Goal: Check status: Check status

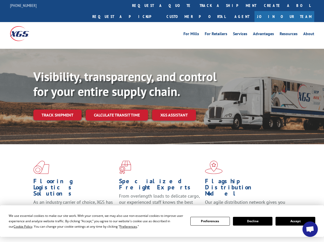
click at [162, 121] on div "Visibility, transparency, and control for your entire supply chain. Track shipm…" at bounding box center [178, 105] width 291 height 72
click at [18, 226] on span "Cookie Policy" at bounding box center [23, 226] width 19 height 4
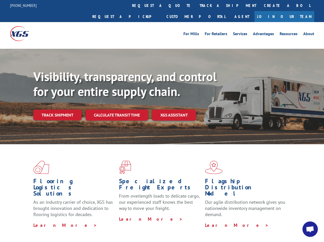
click at [123, 226] on div "Flooring Logistics Solutions As an industry carrier of choice, XGS has brought …" at bounding box center [162, 195] width 324 height 103
click at [210, 221] on div "Flooring Logistics Solutions As an industry carrier of choice, XGS has brought …" at bounding box center [162, 194] width 324 height 100
click at [253, 221] on div "Flooring Logistics Solutions As an industry carrier of choice, XGS has brought …" at bounding box center [162, 194] width 324 height 100
click at [295, 221] on div "Flooring Logistics Solutions As an industry carrier of choice, XGS has brought …" at bounding box center [162, 194] width 324 height 100
click at [162, 121] on div "Visibility, transparency, and control for your entire supply chain. Track shipm…" at bounding box center [178, 105] width 291 height 72
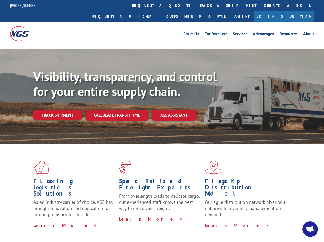
click at [196, 5] on link "track a shipment" at bounding box center [228, 5] width 64 height 11
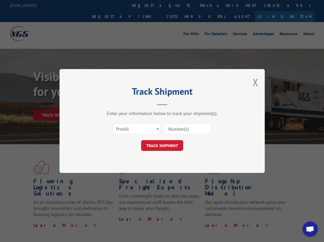
click at [179, 5] on div "Track Shipment Enter your information below to track your shipment(s). Select c…" at bounding box center [162, 121] width 324 height 242
click at [211, 5] on div "Track Shipment Enter your information below to track your shipment(s). Select c…" at bounding box center [162, 121] width 324 height 242
